Goal: Information Seeking & Learning: Check status

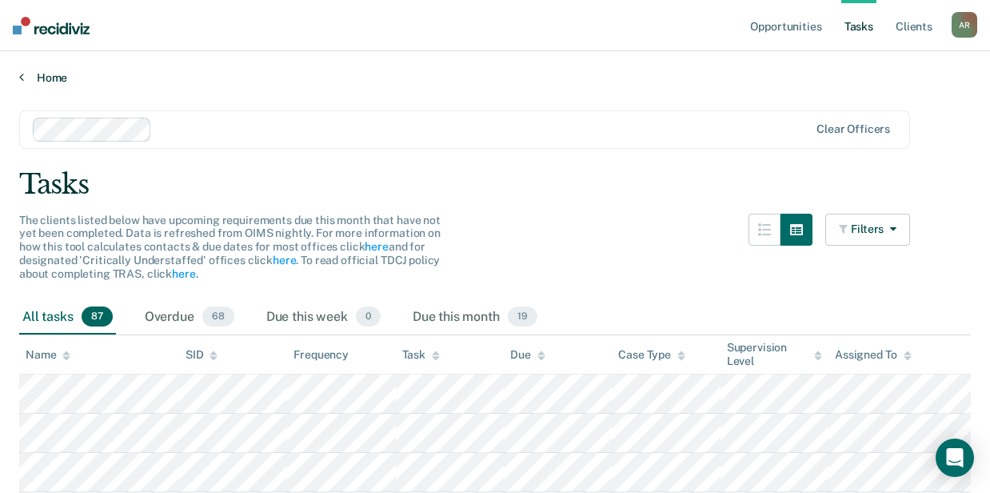
click at [38, 74] on link "Home" at bounding box center [495, 77] width 952 height 14
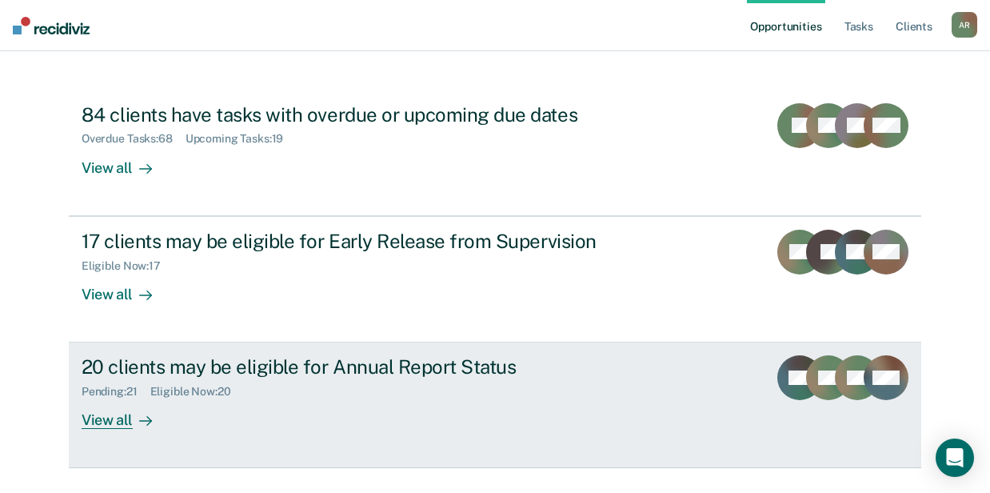
scroll to position [186, 0]
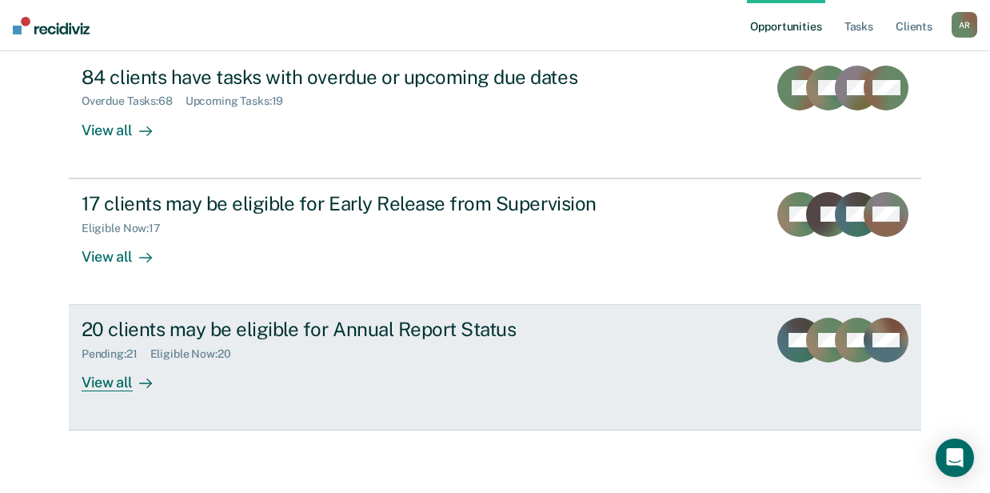
click at [167, 358] on div "Eligible Now : 20" at bounding box center [197, 354] width 94 height 14
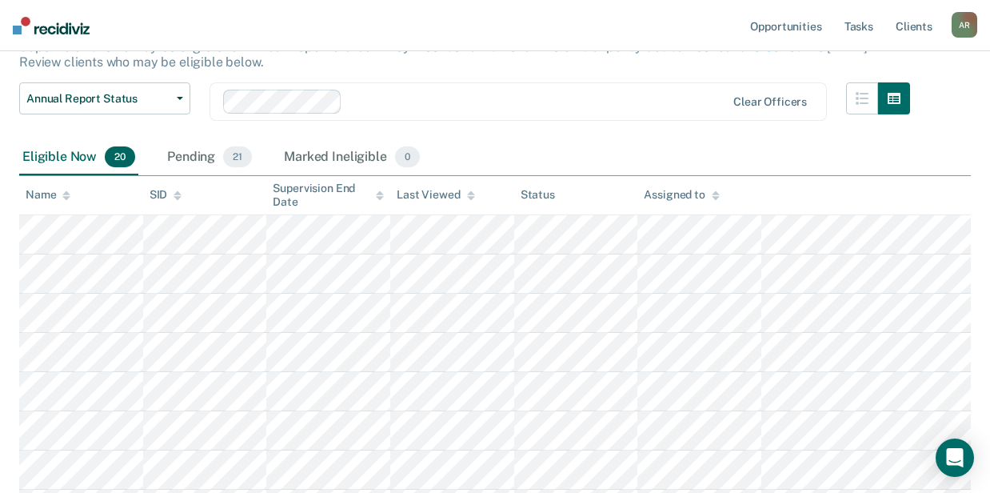
scroll to position [106, 0]
